Goal: Task Accomplishment & Management: Complete application form

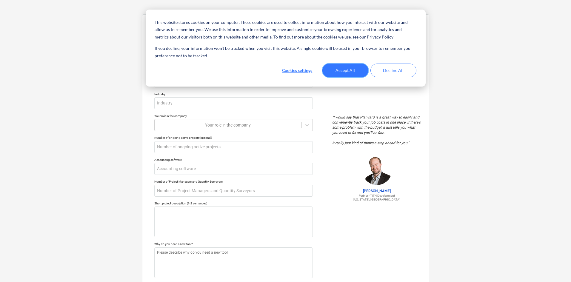
click at [350, 70] on button "Accept All" at bounding box center [345, 71] width 46 height 14
